Goal: Task Accomplishment & Management: Manage account settings

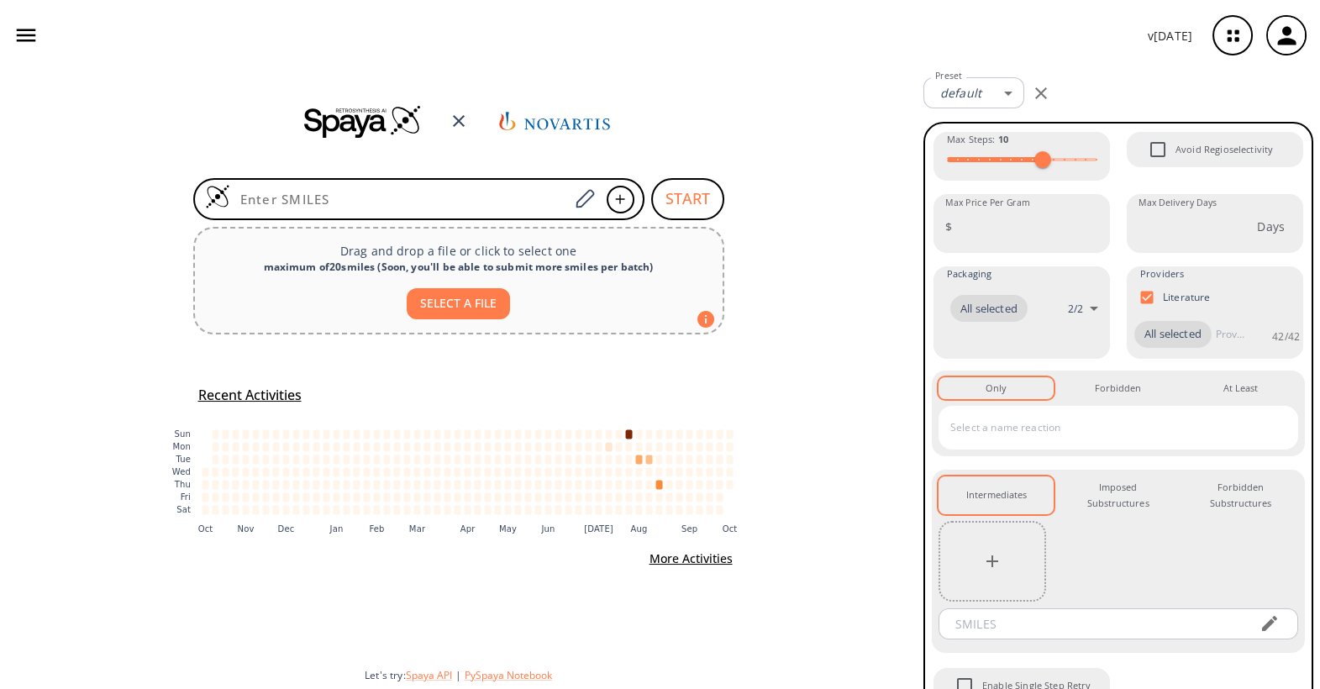
click at [1291, 45] on icon "button" at bounding box center [1287, 36] width 28 height 28
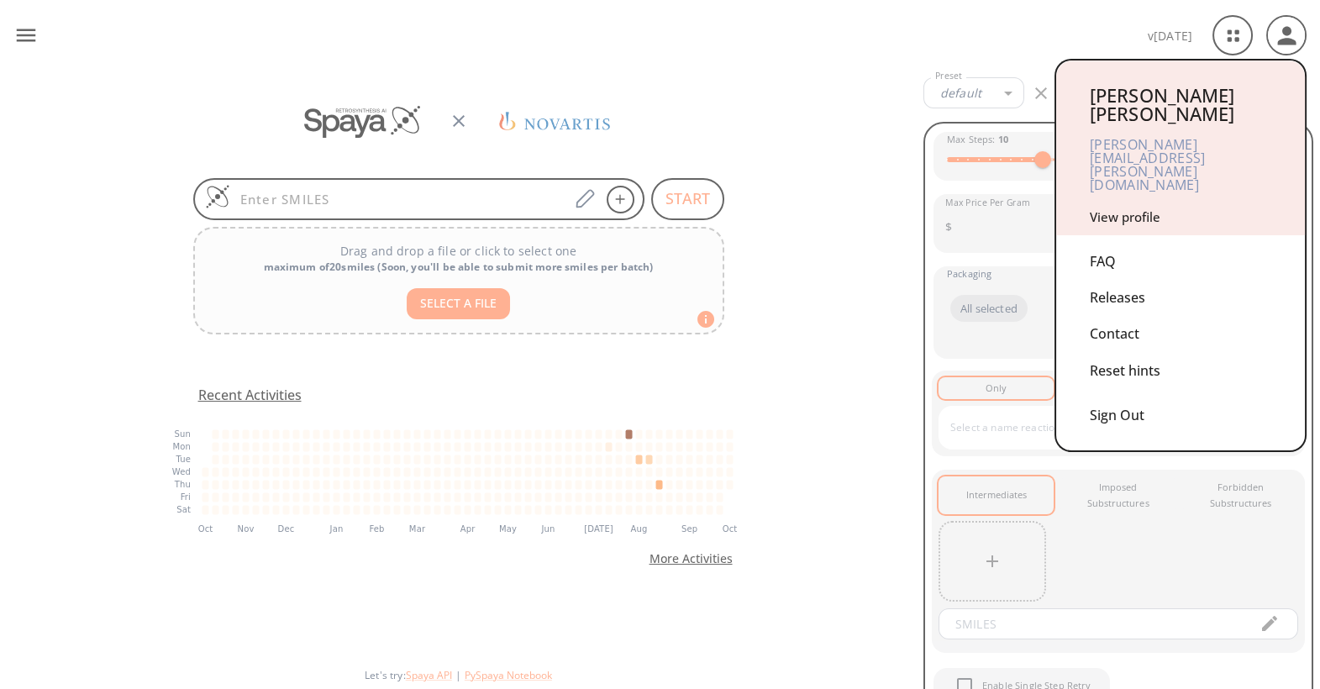
click at [1125, 208] on link "View profile" at bounding box center [1125, 216] width 71 height 17
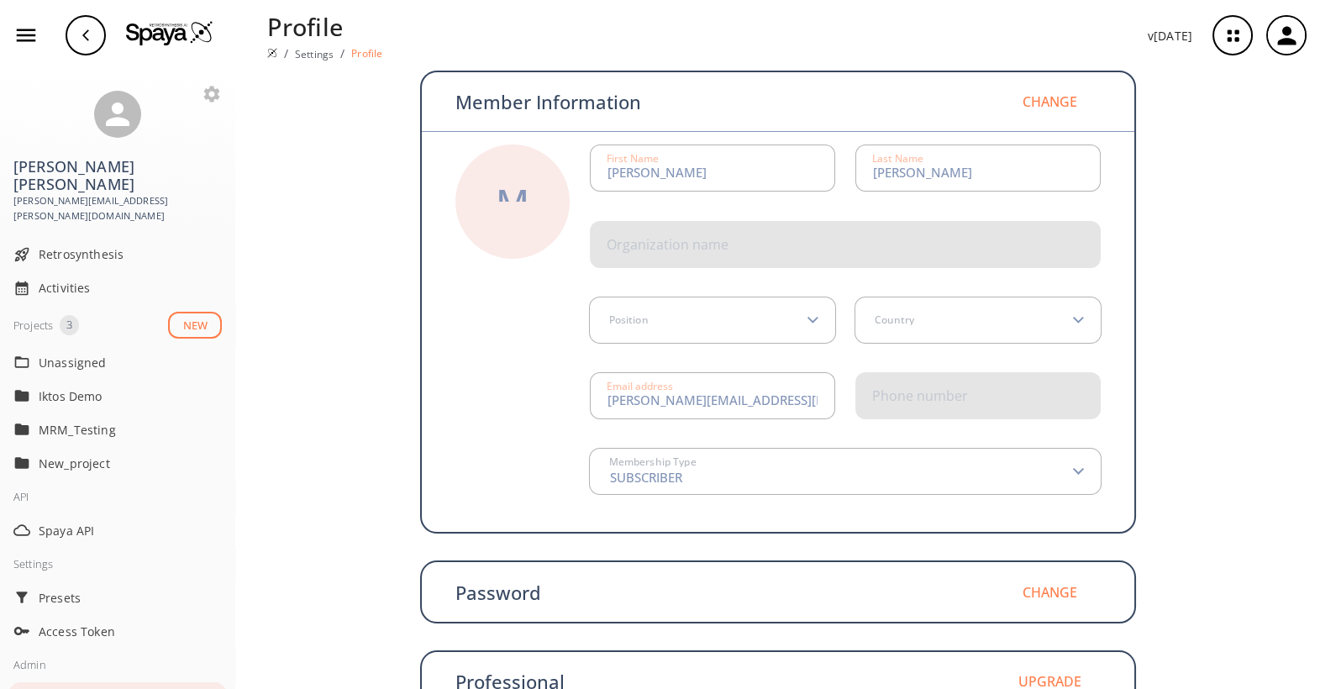
click at [50, 688] on span "Team" at bounding box center [130, 699] width 183 height 18
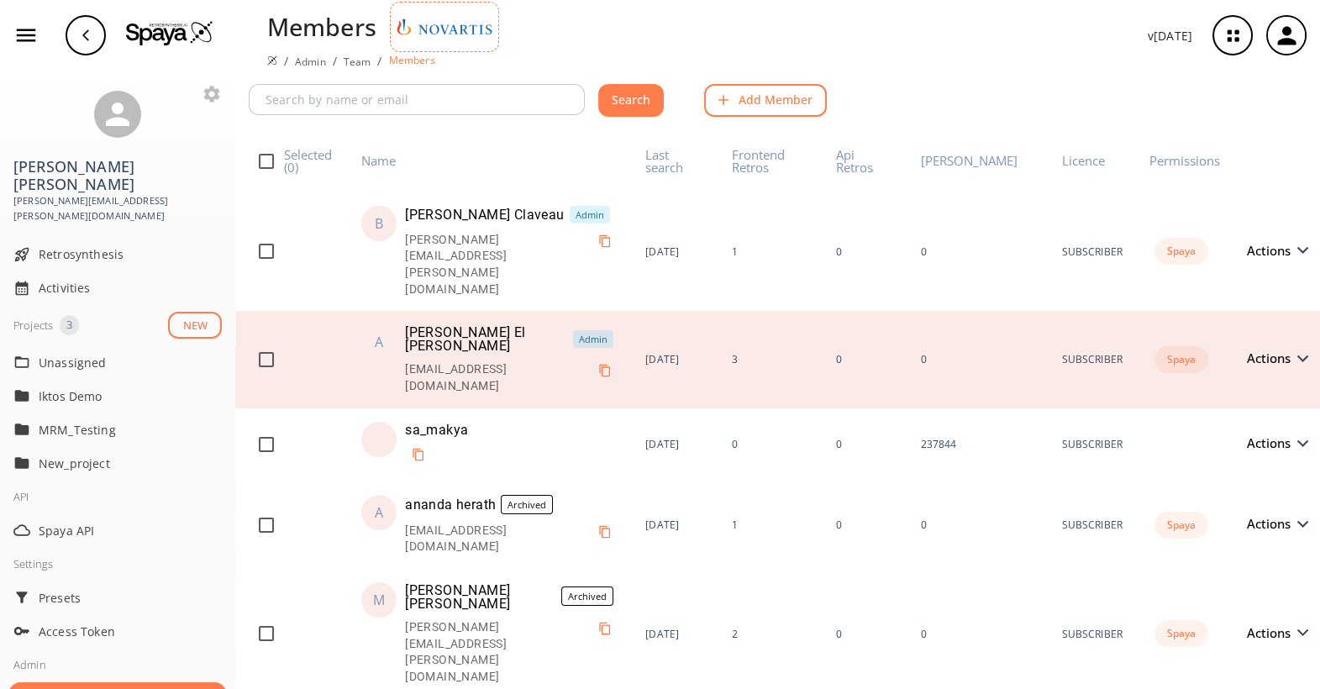
checkbox input "false"
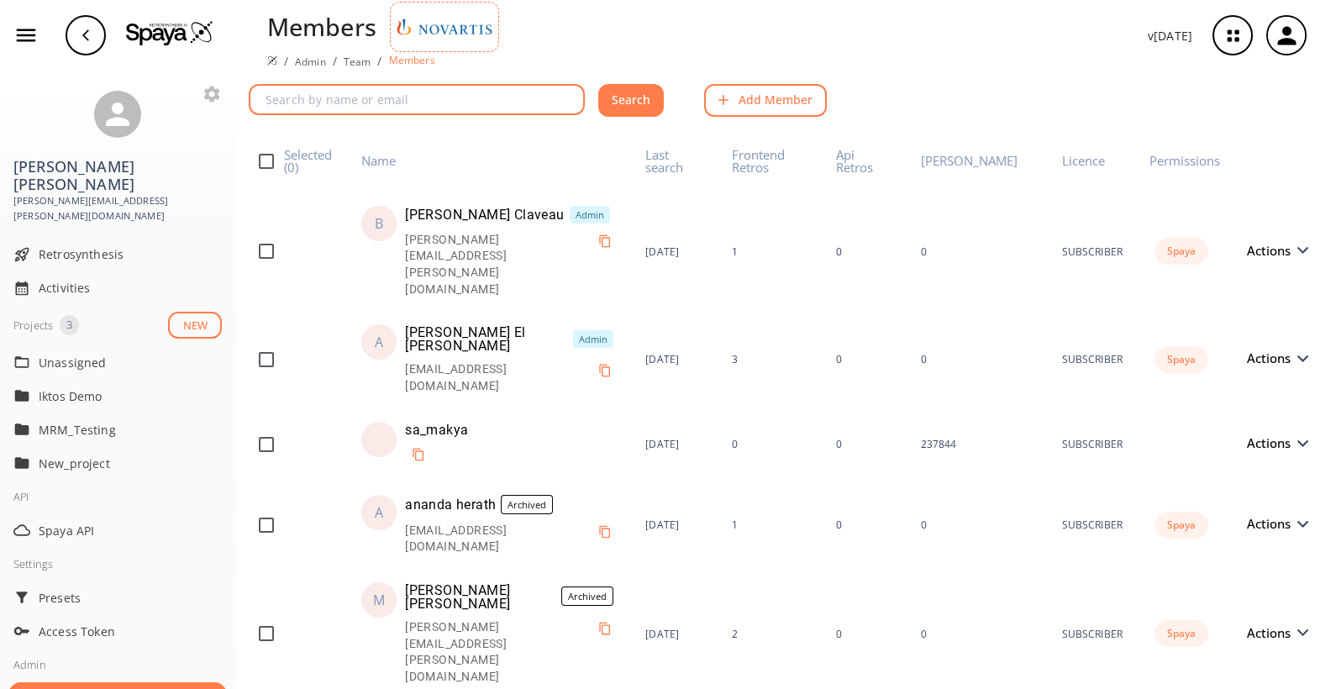
click at [428, 100] on input "text" at bounding box center [419, 99] width 331 height 31
type input "rishi"
click at [598, 84] on button "Search" at bounding box center [631, 100] width 66 height 33
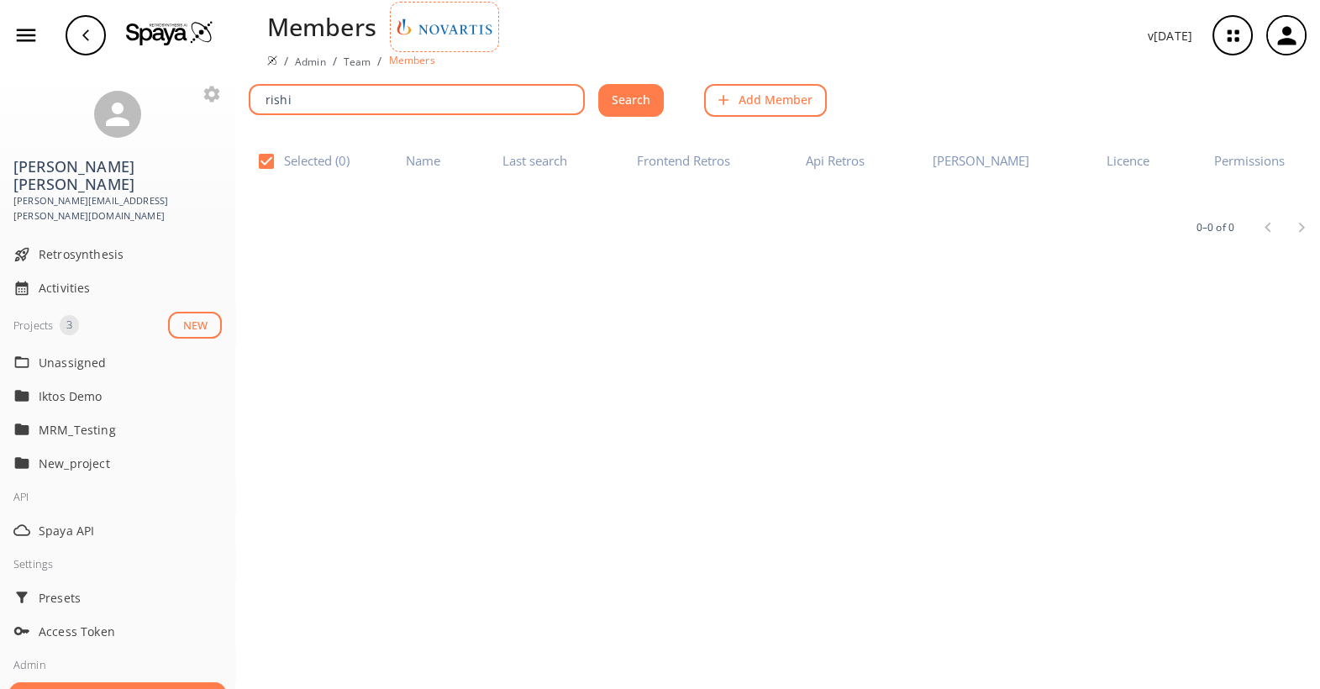
checkbox input "false"
